Goal: Information Seeking & Learning: Learn about a topic

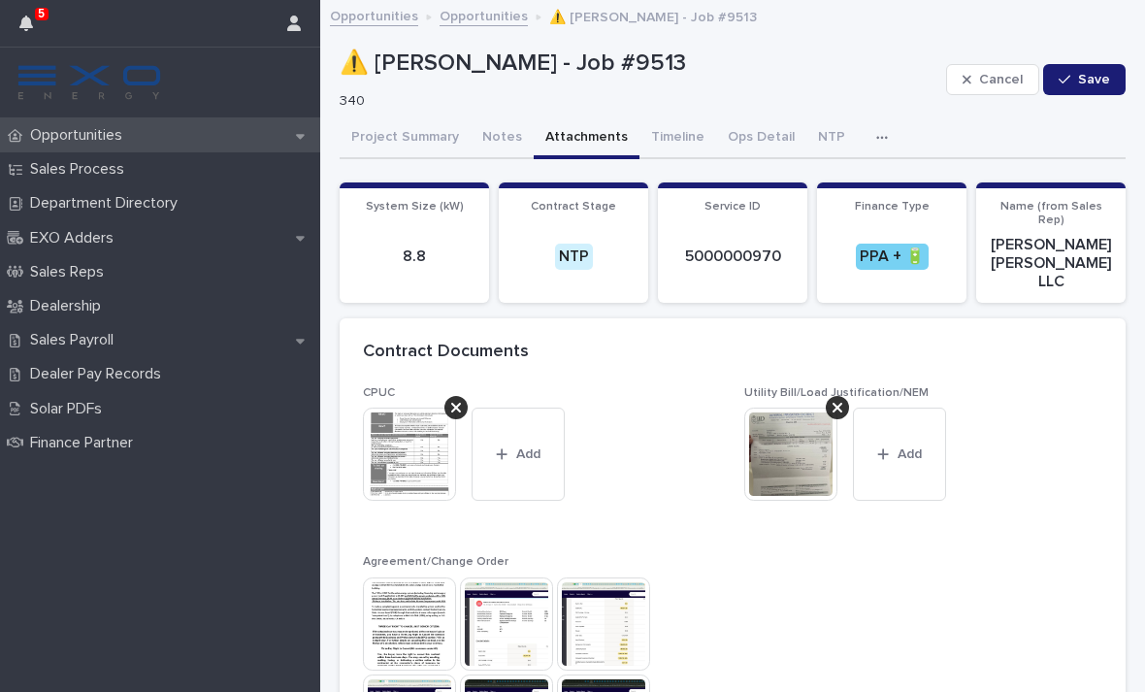
click at [53, 151] on div "Opportunities" at bounding box center [160, 135] width 320 height 34
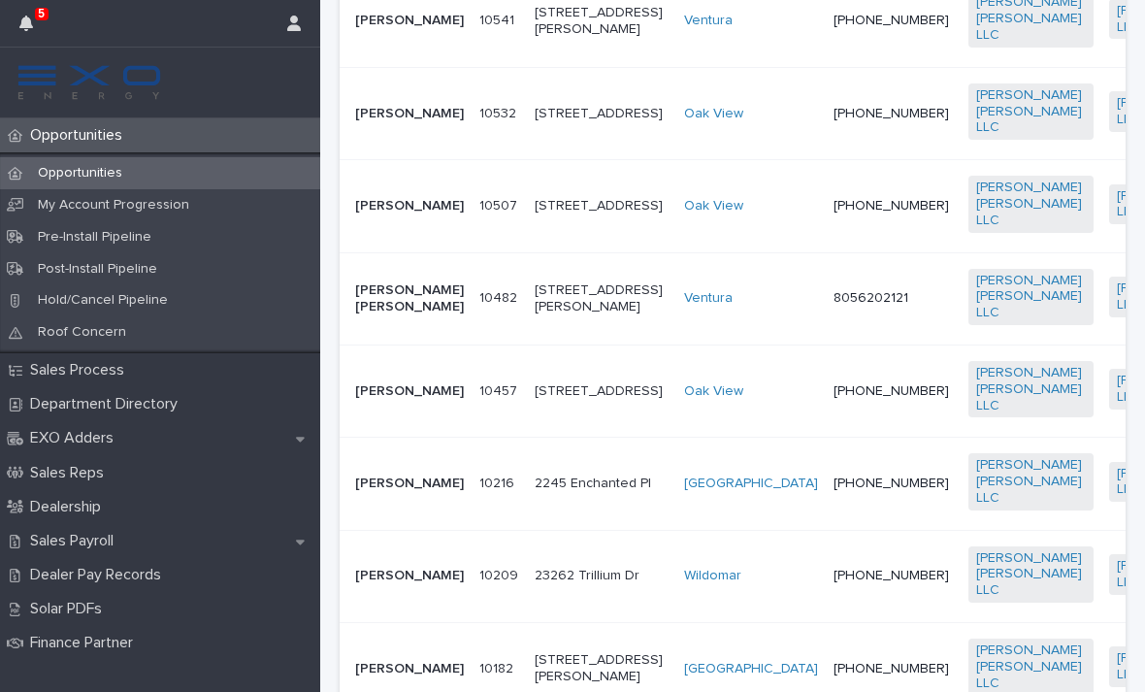
scroll to position [820, 0]
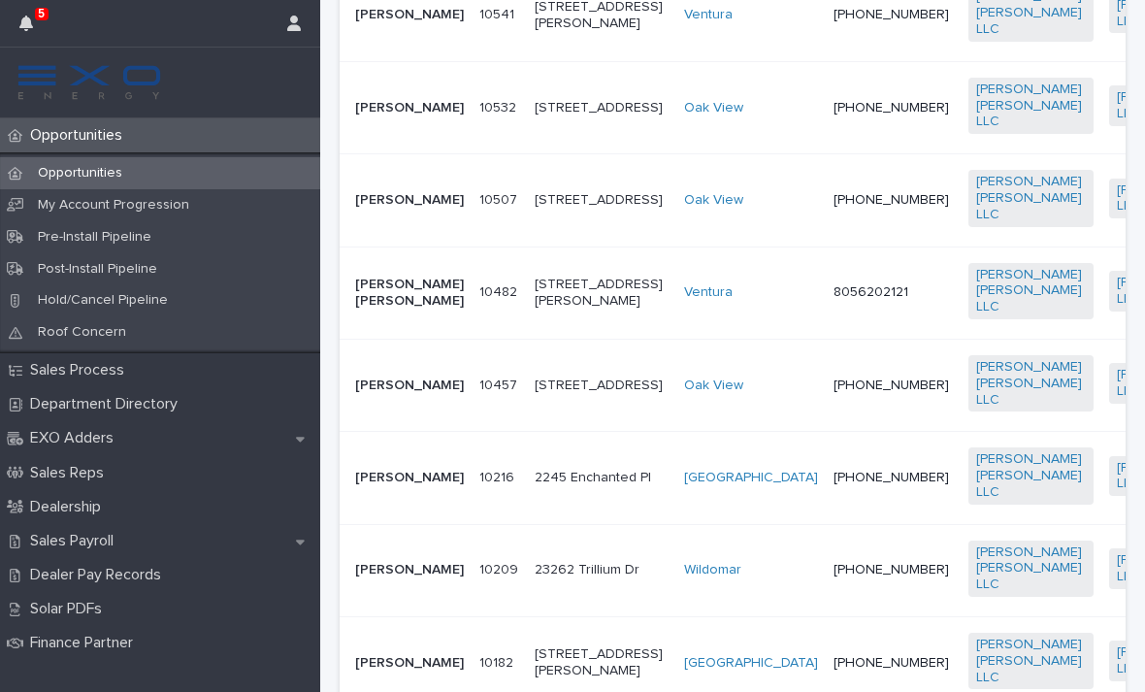
click at [403, 246] on td "[PERSON_NAME]" at bounding box center [405, 200] width 132 height 92
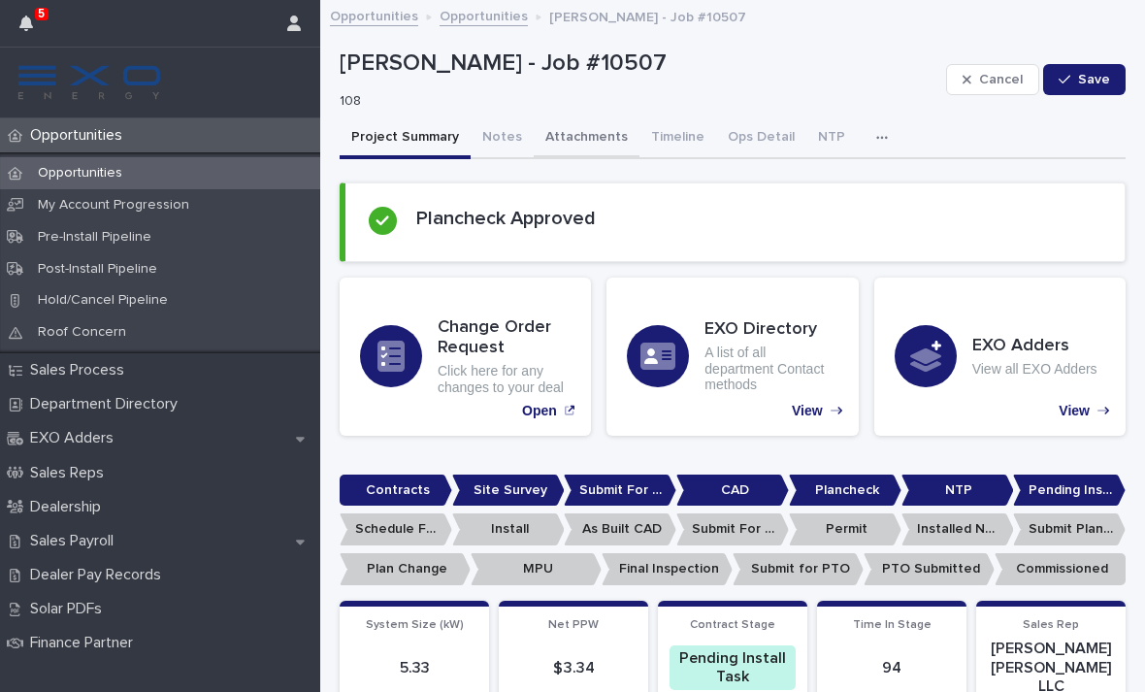
click at [585, 142] on button "Attachments" at bounding box center [586, 138] width 106 height 41
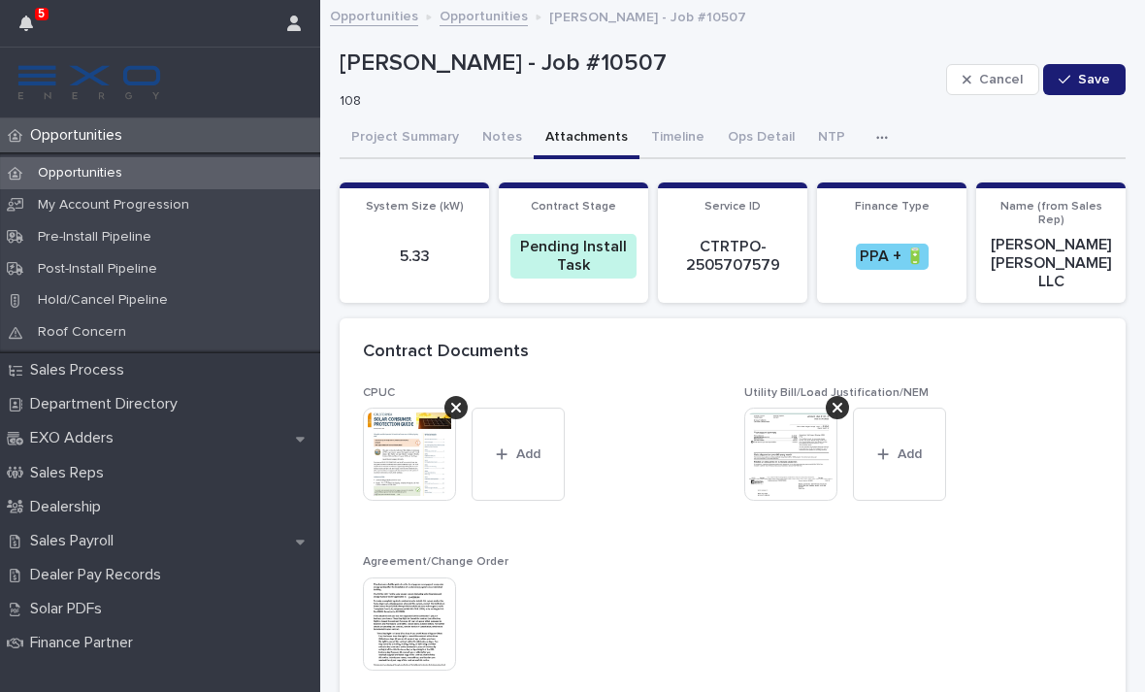
click at [811, 441] on img at bounding box center [790, 453] width 93 height 93
click at [826, 456] on img at bounding box center [790, 453] width 93 height 93
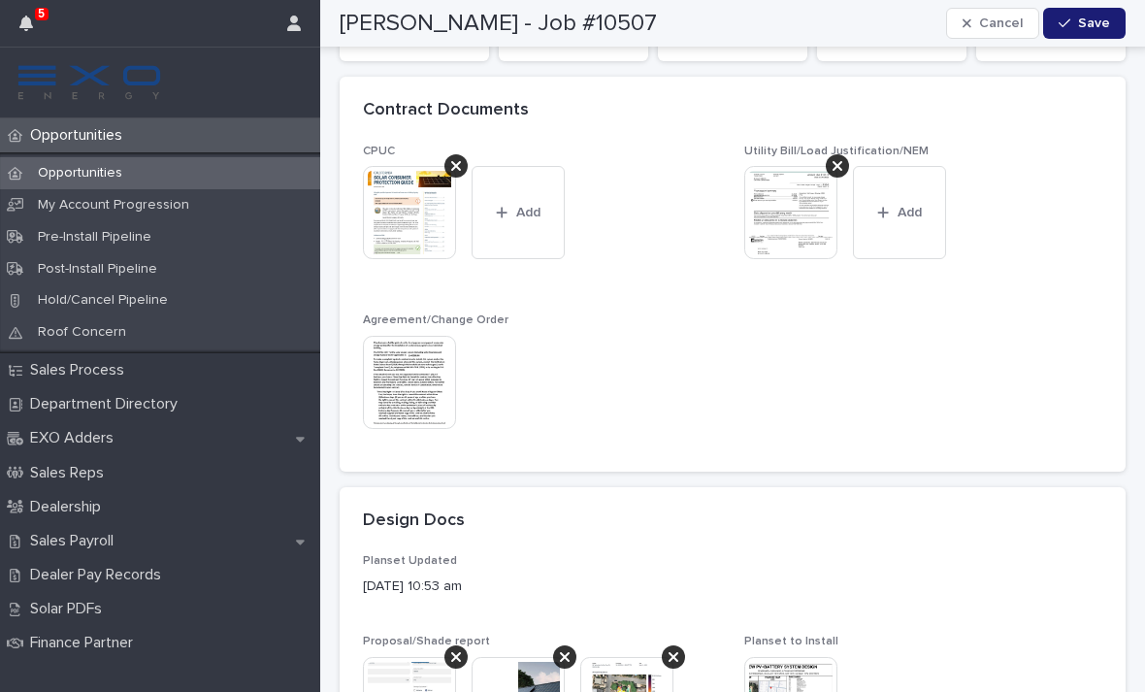
scroll to position [227, 0]
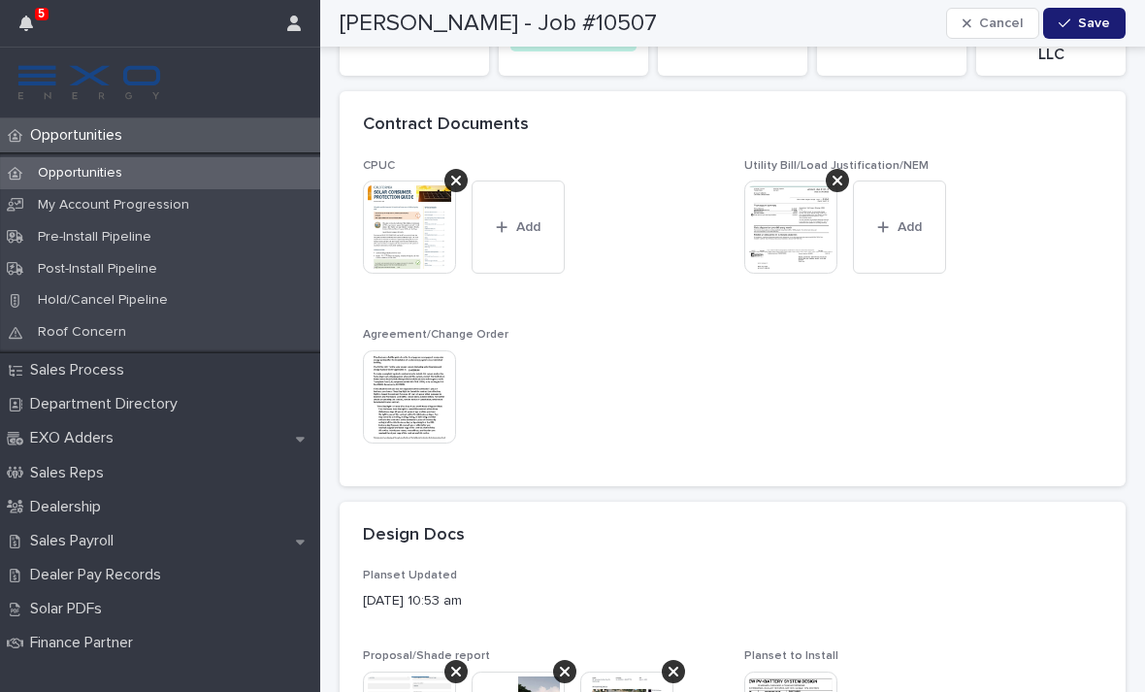
click at [399, 373] on img at bounding box center [409, 396] width 93 height 93
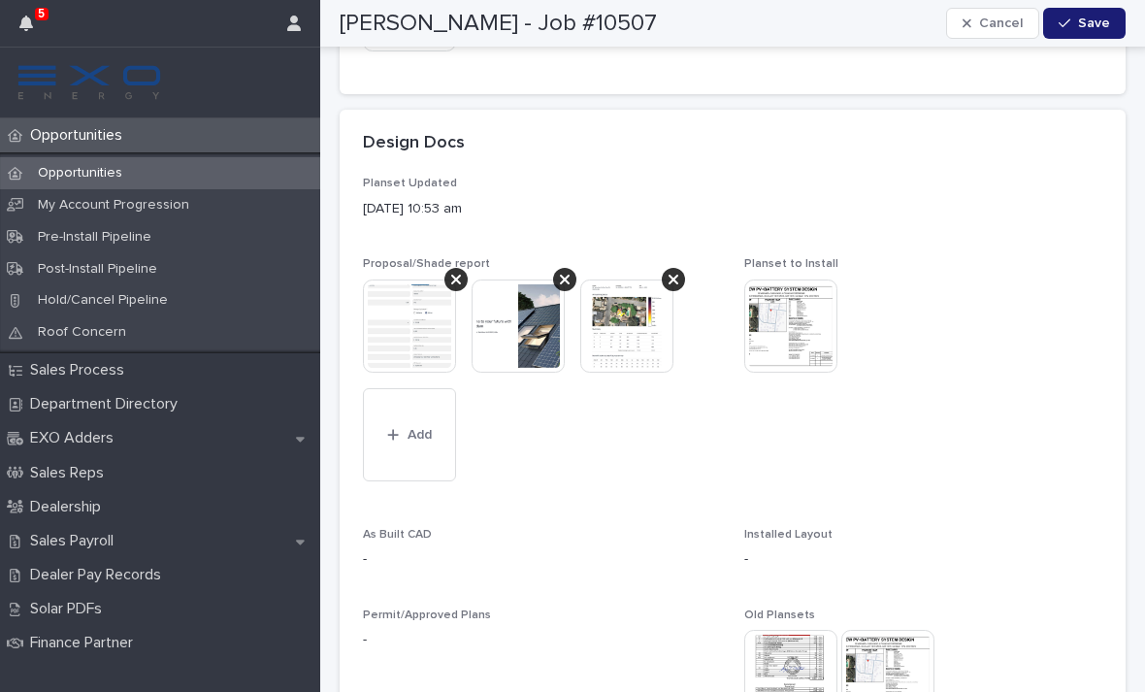
scroll to position [620, 0]
click at [764, 312] on img at bounding box center [790, 324] width 93 height 93
click at [384, 316] on img at bounding box center [409, 324] width 93 height 93
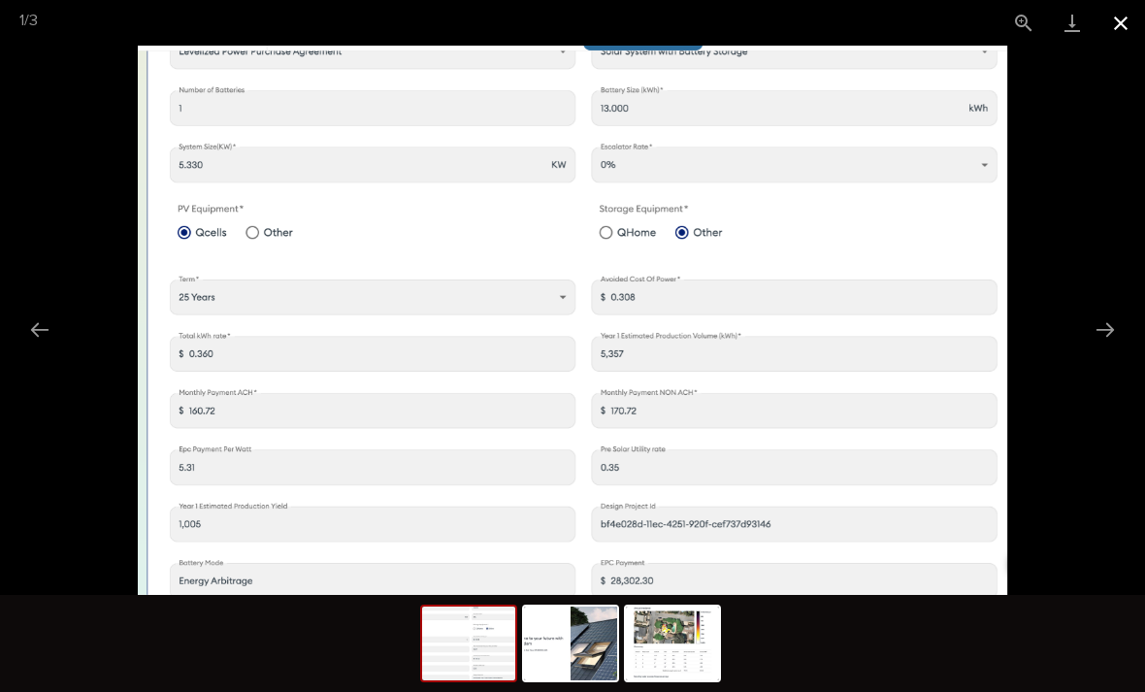
click at [1126, 27] on button "Close gallery" at bounding box center [1120, 23] width 48 height 46
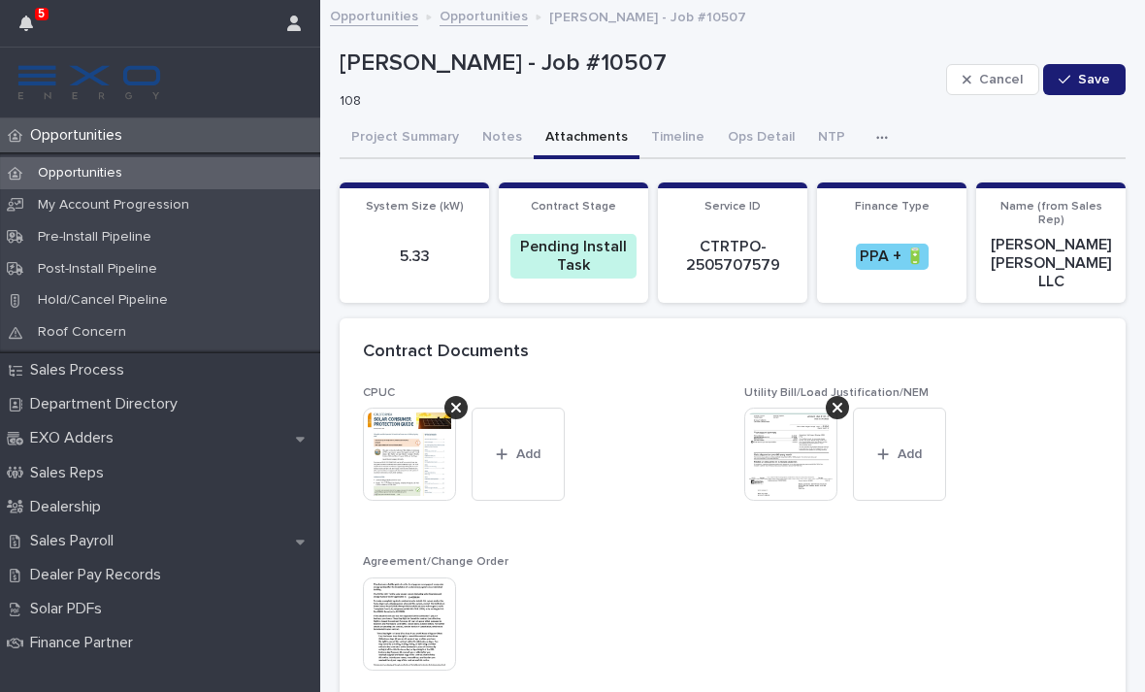
scroll to position [0, 0]
click at [427, 132] on button "Project Summary" at bounding box center [404, 138] width 131 height 41
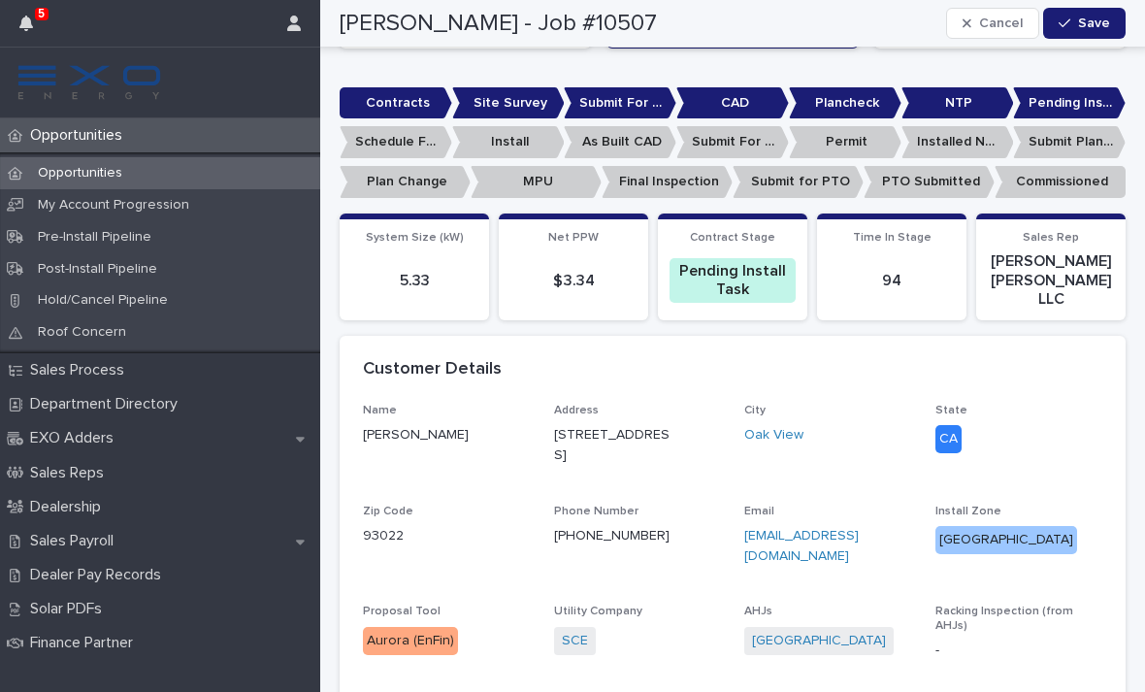
scroll to position [542, 0]
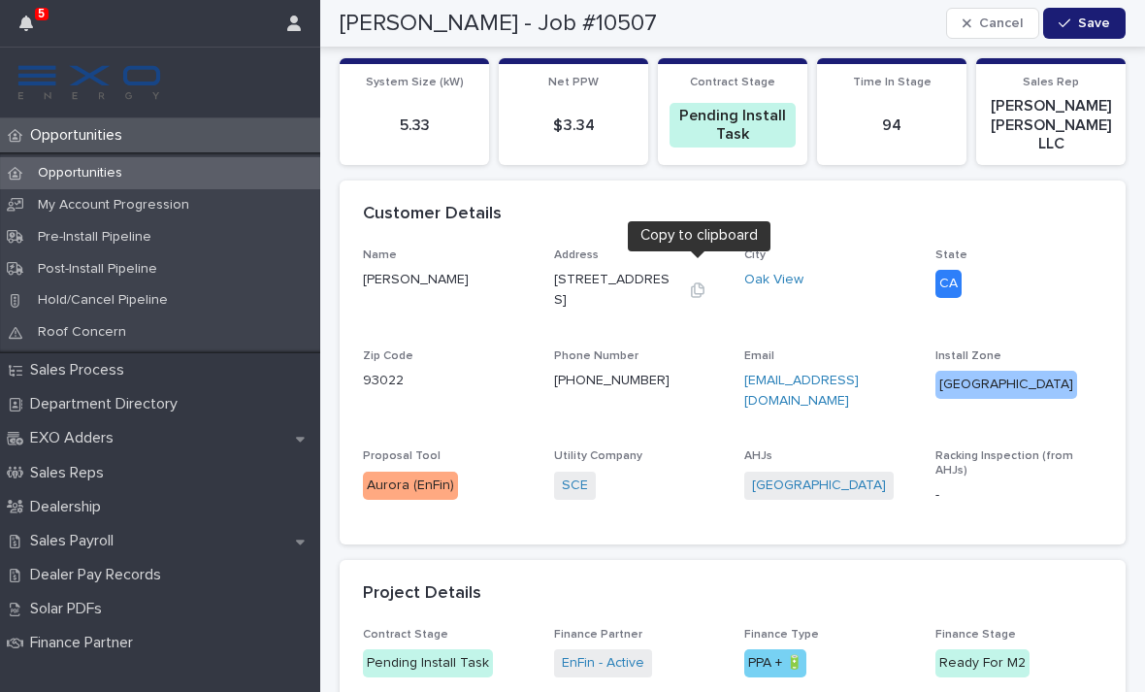
click at [695, 282] on icon "button" at bounding box center [698, 289] width 14 height 15
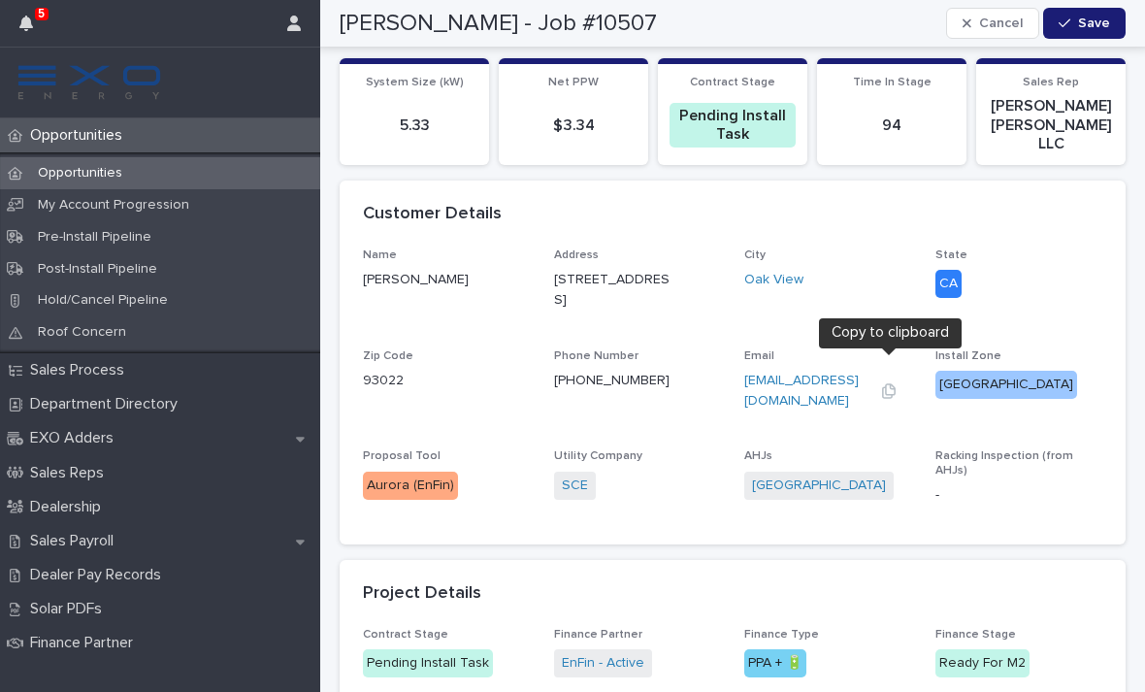
click at [888, 383] on icon "button" at bounding box center [889, 391] width 16 height 16
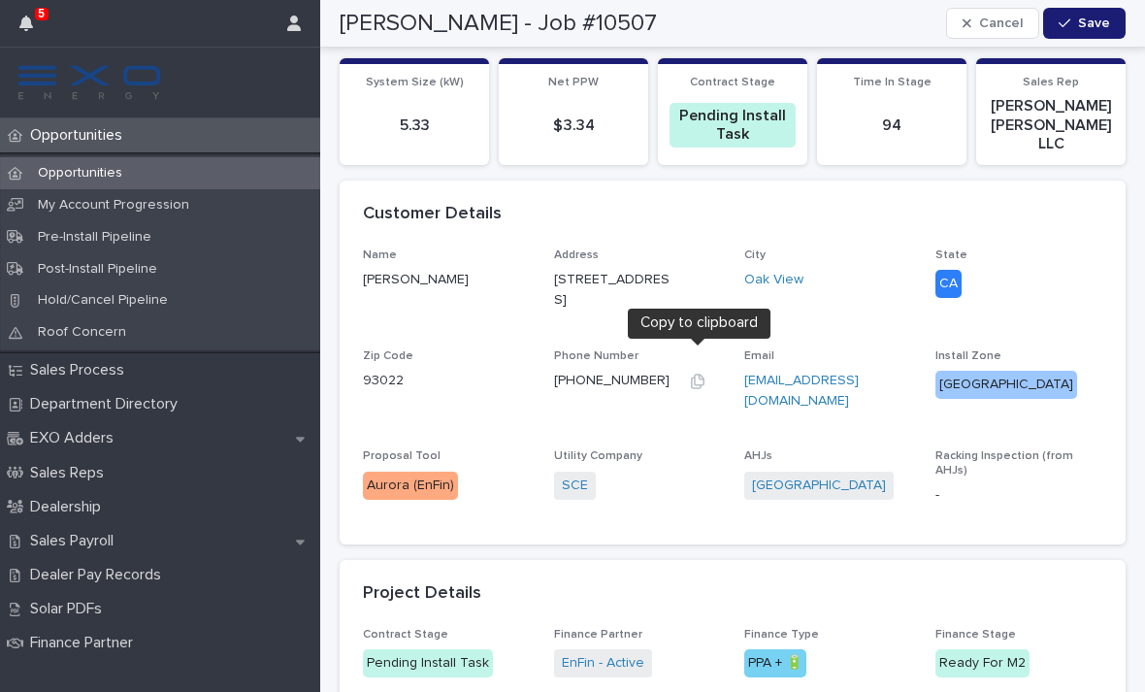
click at [698, 373] on icon "button" at bounding box center [698, 381] width 16 height 16
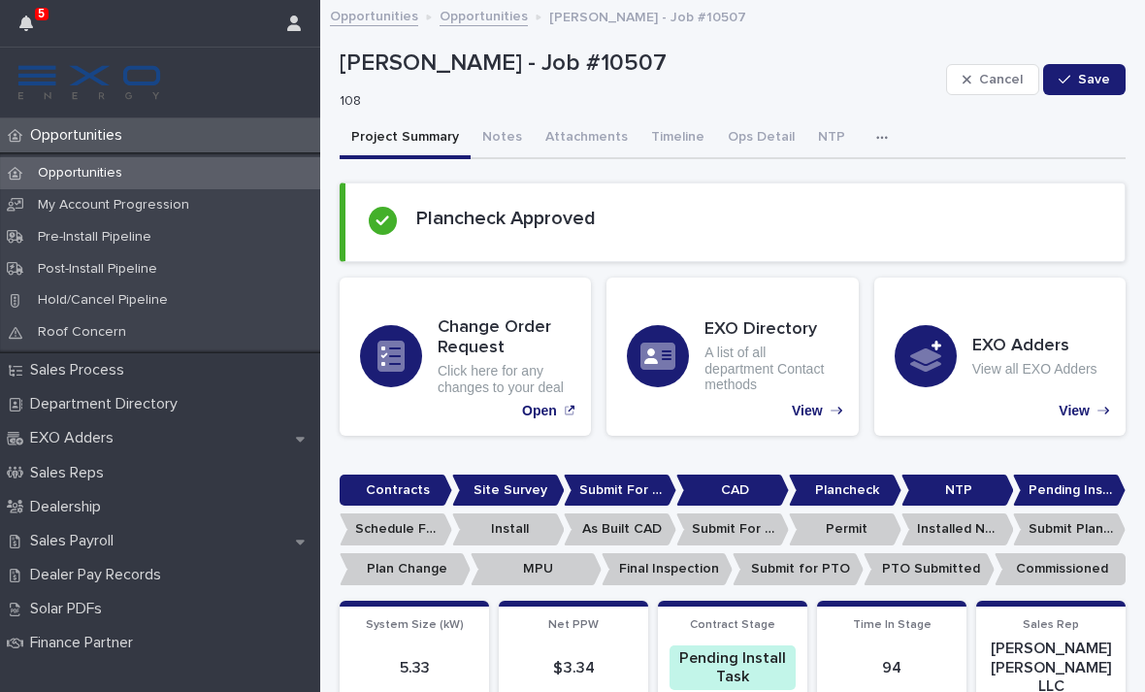
scroll to position [0, 0]
click at [584, 141] on button "Attachments" at bounding box center [586, 138] width 106 height 41
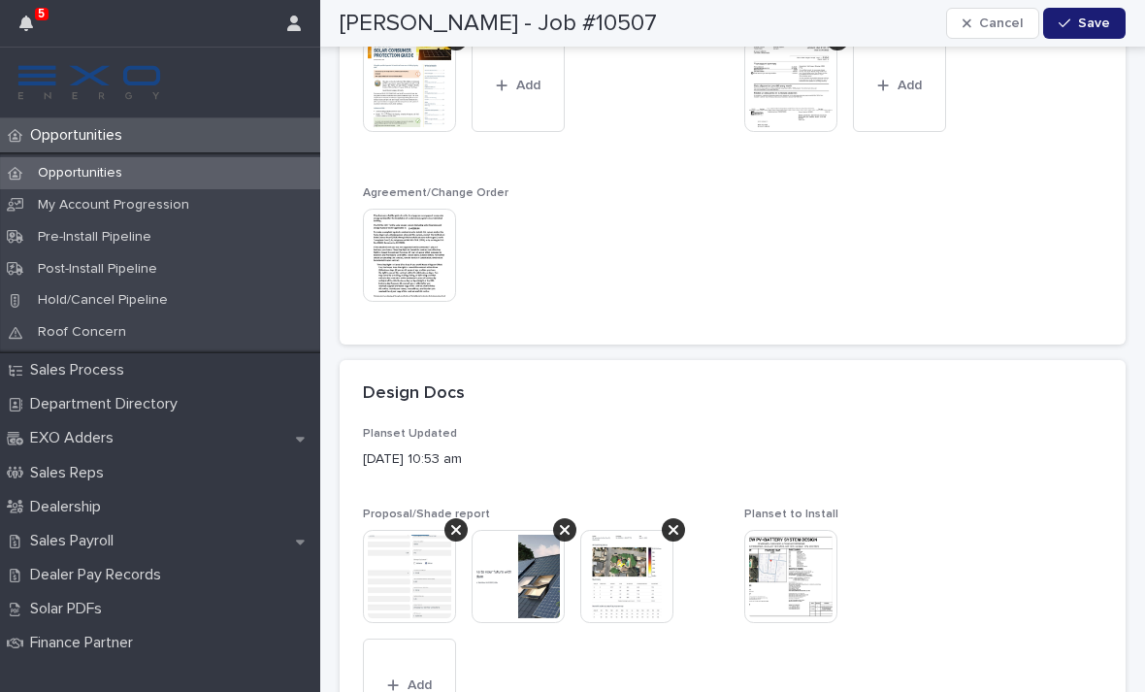
scroll to position [425, 0]
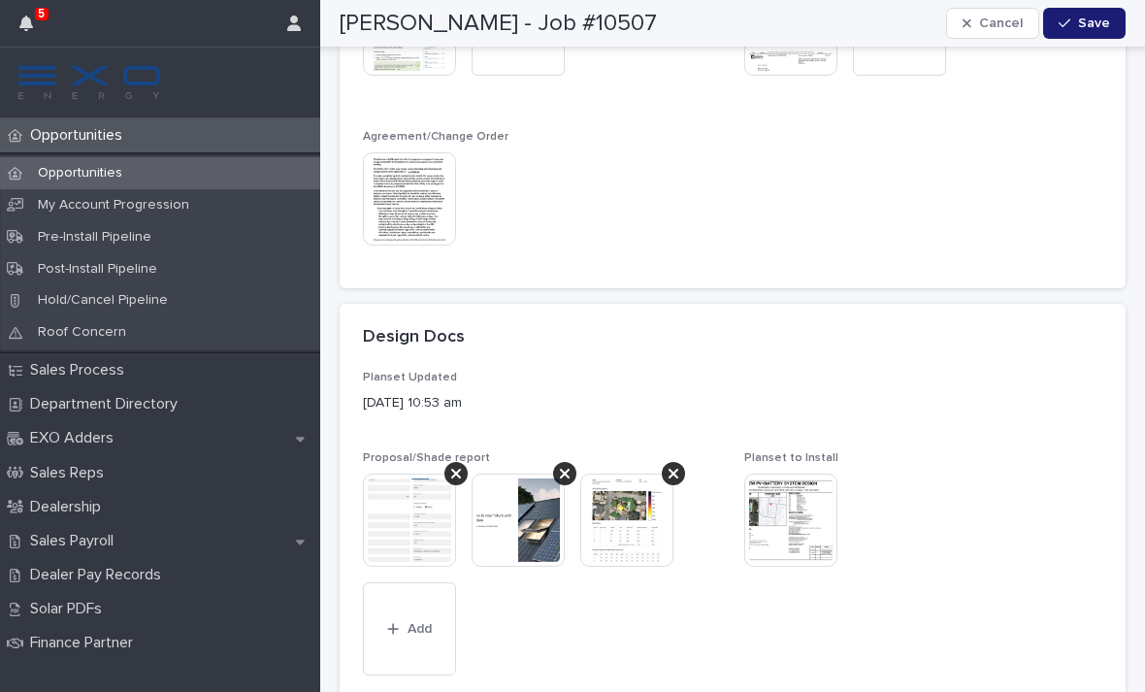
click at [416, 513] on img at bounding box center [409, 519] width 93 height 93
